Goal: Transaction & Acquisition: Purchase product/service

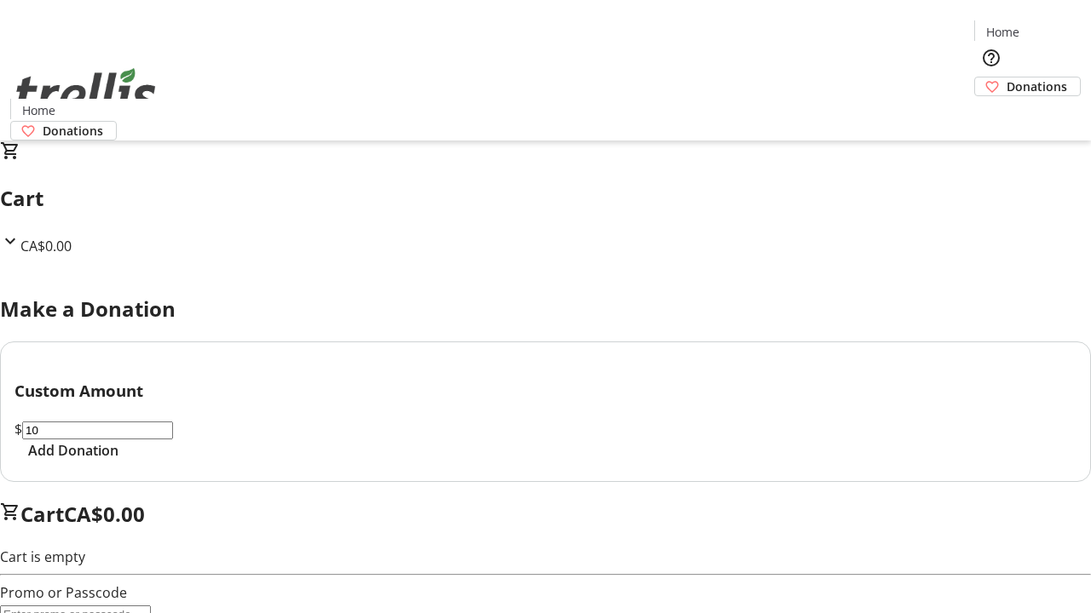
click at [118, 461] on span "Add Donation" at bounding box center [73, 451] width 90 height 20
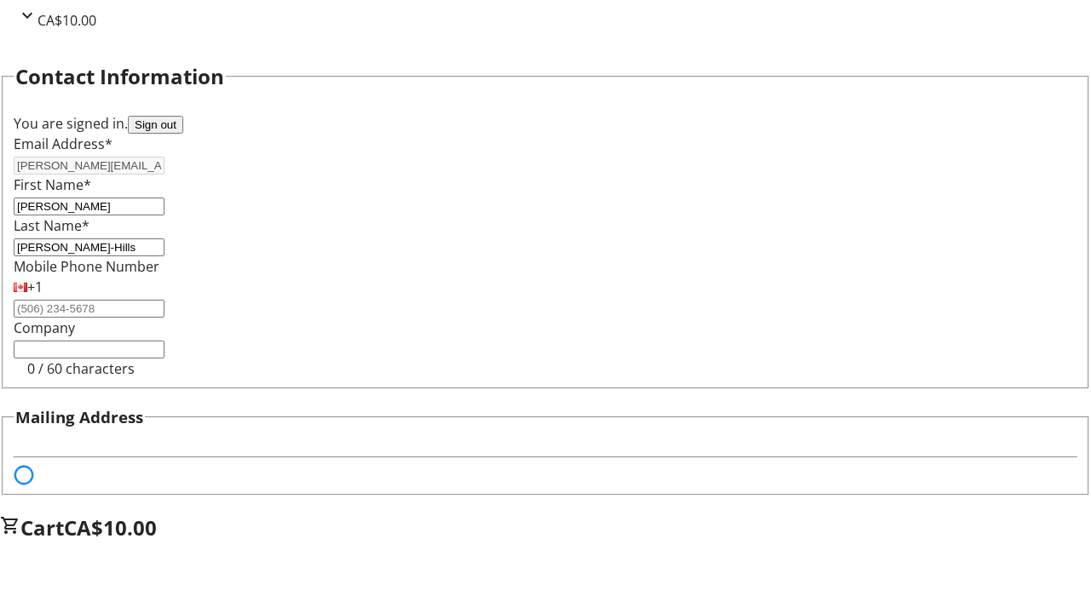
select select "BC"
select select "CA"
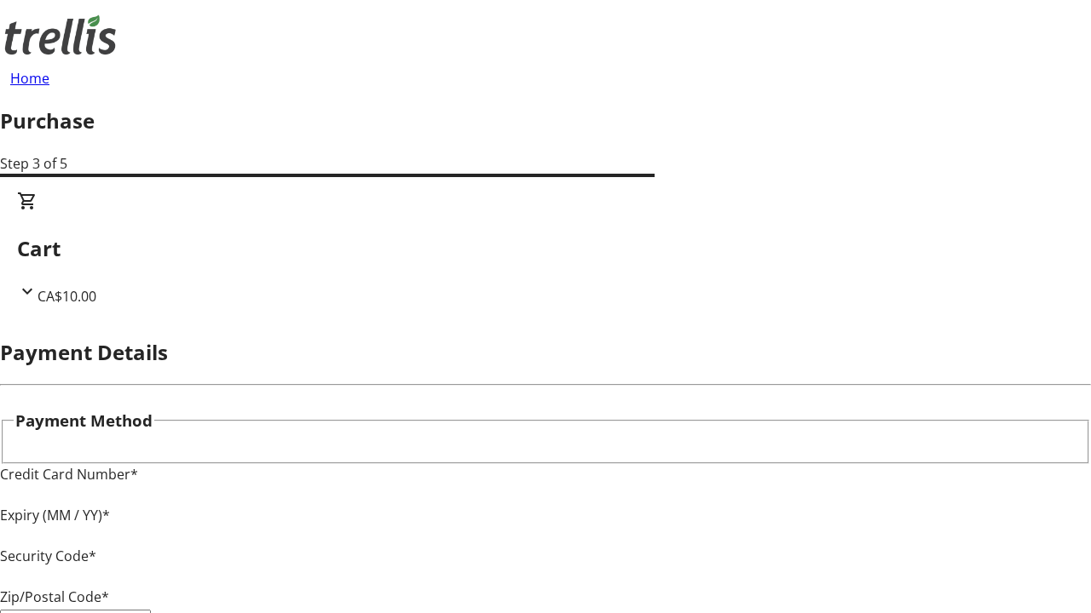
type input "V1Y 0C2"
